Goal: Find contact information: Find contact information

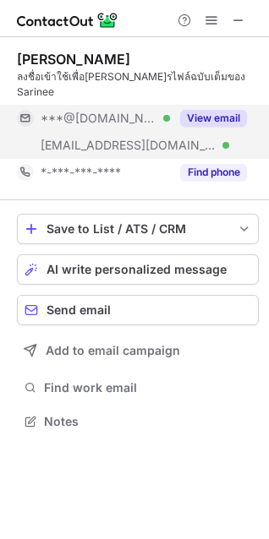
scroll to position [395, 269]
click at [211, 110] on button "View email" at bounding box center [213, 118] width 67 height 17
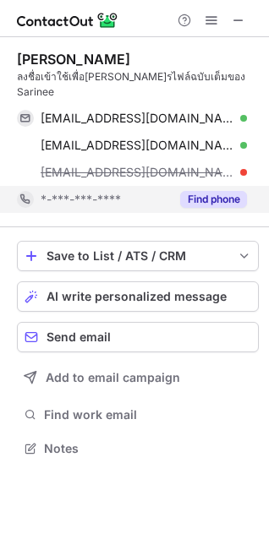
scroll to position [422, 269]
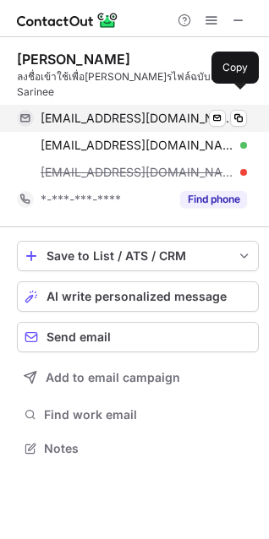
click at [142, 111] on span "[EMAIL_ADDRESS][DOMAIN_NAME]" at bounding box center [138, 118] width 194 height 15
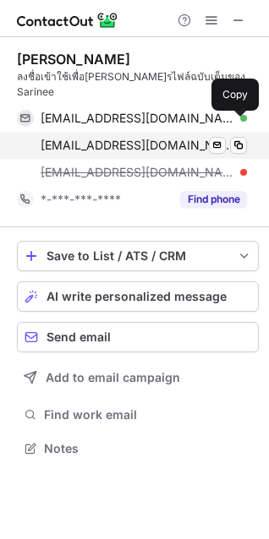
click at [154, 138] on span "[EMAIL_ADDRESS][DOMAIN_NAME]" at bounding box center [138, 145] width 194 height 15
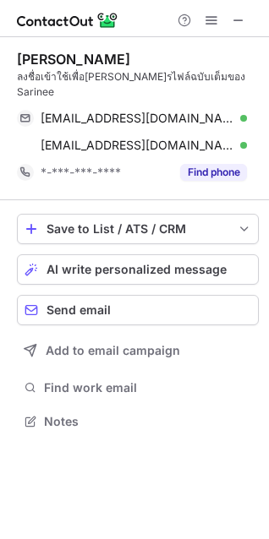
scroll to position [395, 269]
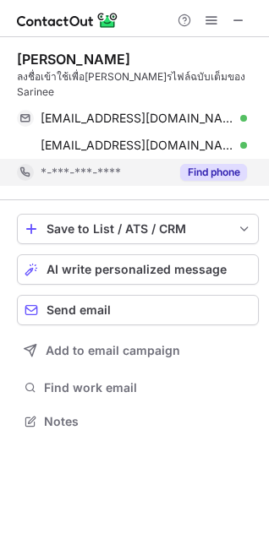
click at [123, 165] on div "*-***-***-****" at bounding box center [105, 172] width 129 height 15
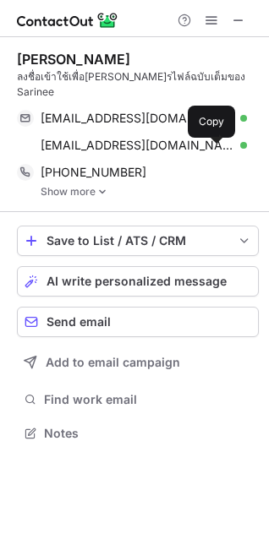
scroll to position [407, 269]
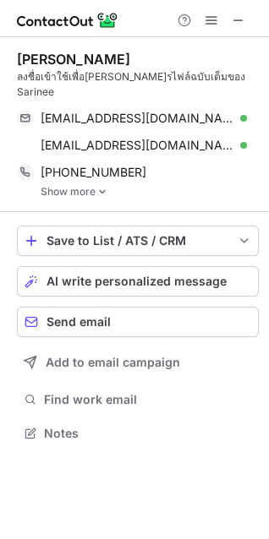
click at [107, 186] on link "Show more" at bounding box center [150, 192] width 218 height 12
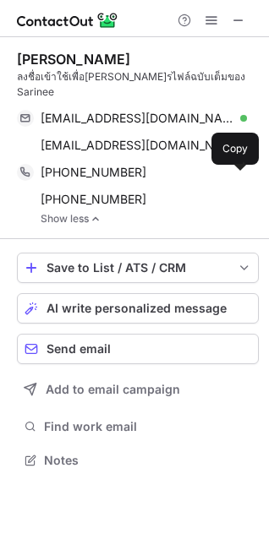
scroll to position [434, 269]
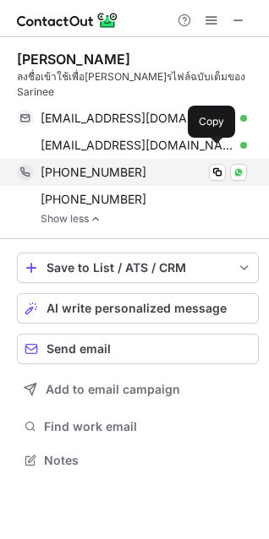
click at [147, 165] on div "[PHONE_NUMBER]" at bounding box center [144, 172] width 206 height 15
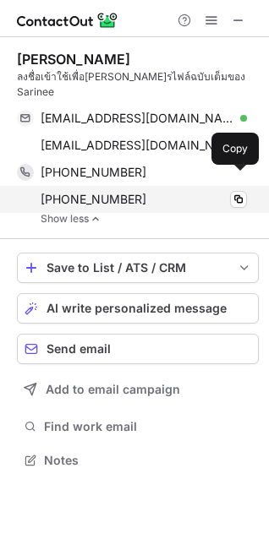
click at [90, 192] on span "[PHONE_NUMBER]" at bounding box center [94, 199] width 106 height 15
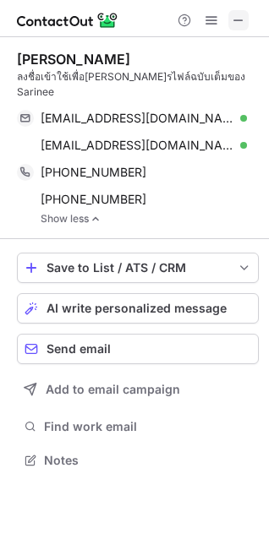
click at [239, 14] on span at bounding box center [239, 21] width 14 height 14
